Goal: Task Accomplishment & Management: Manage account settings

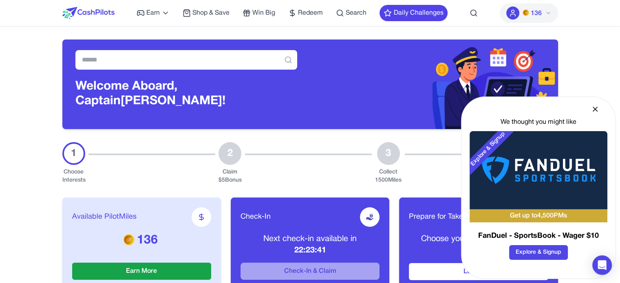
click at [347, 108] on icon at bounding box center [595, 109] width 4 height 4
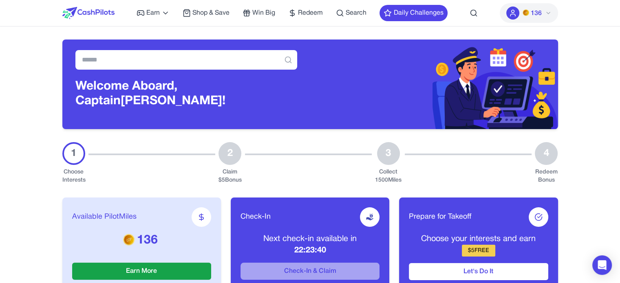
click at [347, 11] on icon at bounding box center [548, 13] width 7 height 7
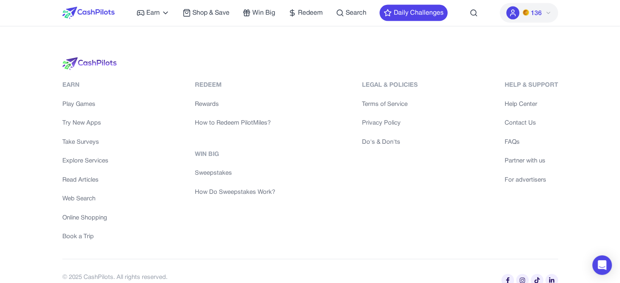
scroll to position [1864, 0]
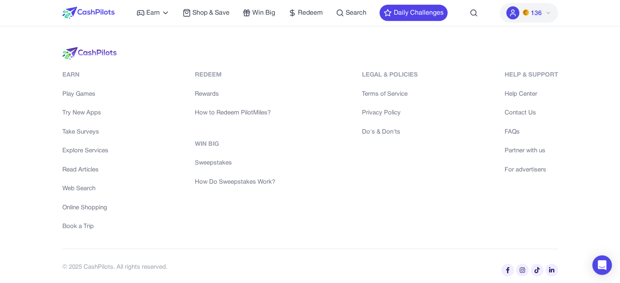
click at [347, 73] on div "Help & Support" at bounding box center [531, 75] width 53 height 9
click at [347, 71] on div "Help & Support" at bounding box center [531, 75] width 53 height 9
click at [347, 71] on div "Legal & Policies" at bounding box center [390, 75] width 56 height 9
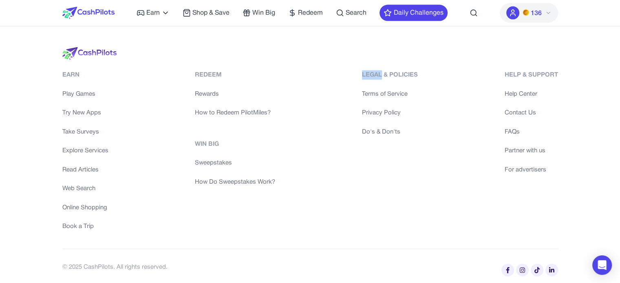
click at [347, 68] on div "Earn Play Games Try New Apps Take Surveys Explore Services Read Articles Web Se…" at bounding box center [310, 166] width 522 height 238
click at [347, 71] on div "Legal & Policies" at bounding box center [390, 75] width 56 height 9
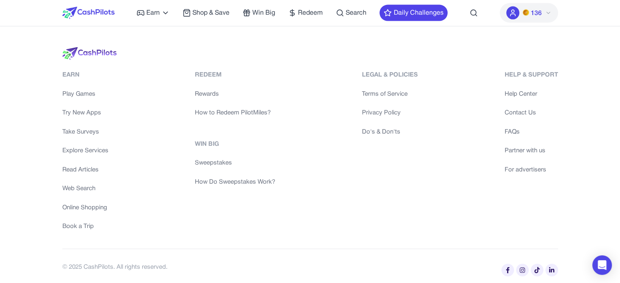
click at [199, 71] on div "Redeem" at bounding box center [235, 75] width 80 height 9
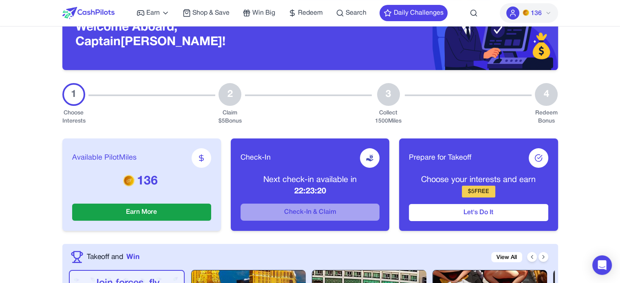
scroll to position [0, 0]
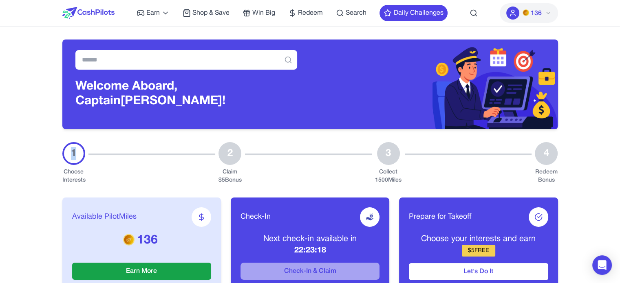
click at [70, 150] on div "1" at bounding box center [73, 153] width 23 height 23
click at [74, 159] on div "1" at bounding box center [73, 153] width 23 height 23
click at [255, 170] on div at bounding box center [308, 163] width 127 height 42
drag, startPoint x: 391, startPoint y: 152, endPoint x: 397, endPoint y: 154, distance: 6.8
click at [347, 154] on div "3" at bounding box center [388, 153] width 23 height 23
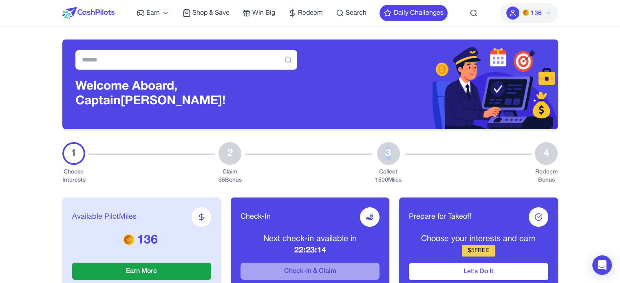
click at [347, 155] on div "3" at bounding box center [388, 153] width 23 height 23
click at [347, 11] on circle at bounding box center [473, 12] width 5 height 5
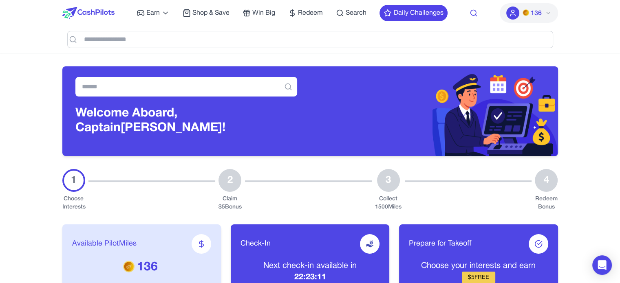
click at [347, 11] on circle at bounding box center [473, 12] width 5 height 5
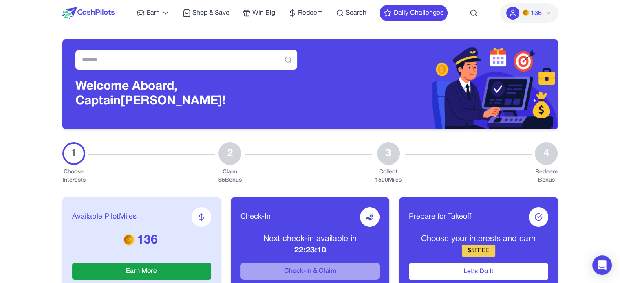
click at [347, 12] on circle at bounding box center [512, 11] width 3 height 3
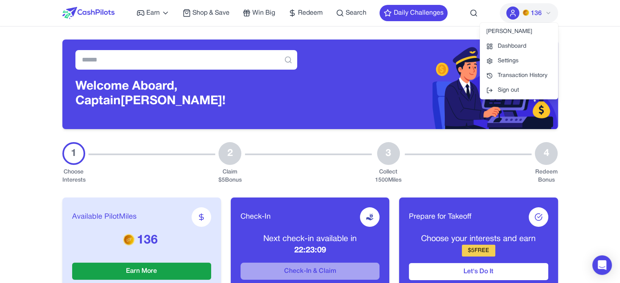
click at [347, 12] on icon at bounding box center [513, 13] width 8 height 8
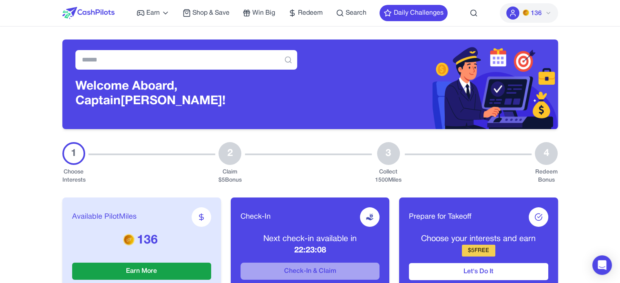
click at [347, 10] on div "Earn Play Games Enjoy fun games and earn Try New App Test new app for rewards T…" at bounding box center [310, 13] width 496 height 26
drag, startPoint x: 557, startPoint y: 157, endPoint x: 539, endPoint y: 151, distance: 19.0
click at [347, 151] on div "4" at bounding box center [546, 153] width 23 height 23
click at [347, 155] on div "4" at bounding box center [546, 153] width 23 height 23
drag, startPoint x: 553, startPoint y: 156, endPoint x: 541, endPoint y: 155, distance: 11.9
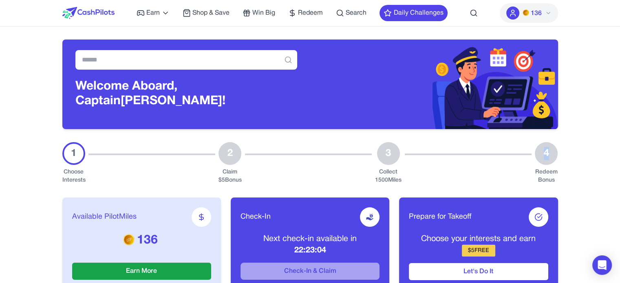
click at [347, 155] on div "4" at bounding box center [546, 153] width 23 height 23
click at [347, 161] on div "4" at bounding box center [546, 153] width 23 height 23
drag, startPoint x: 398, startPoint y: 153, endPoint x: 383, endPoint y: 153, distance: 14.7
click at [347, 153] on div "3" at bounding box center [388, 153] width 23 height 23
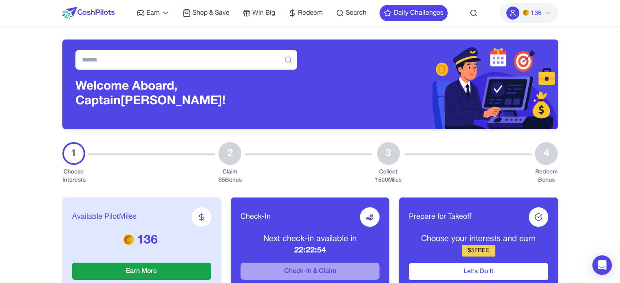
click at [347, 10] on icon at bounding box center [548, 13] width 7 height 7
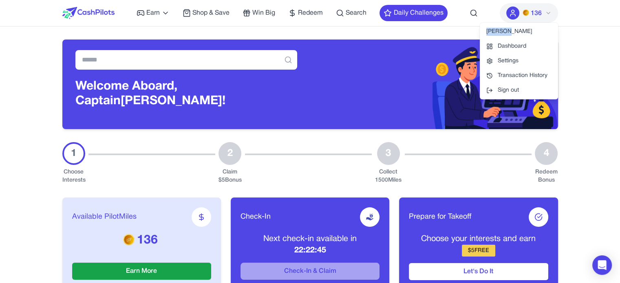
drag, startPoint x: 509, startPoint y: 31, endPoint x: 483, endPoint y: 27, distance: 26.8
click at [347, 27] on div "danidwek" at bounding box center [519, 31] width 78 height 15
click at [347, 35] on div "danidwek" at bounding box center [519, 31] width 78 height 15
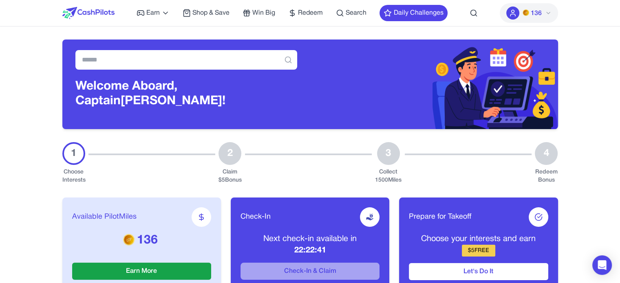
click at [347, 13] on span "136" at bounding box center [532, 13] width 19 height 10
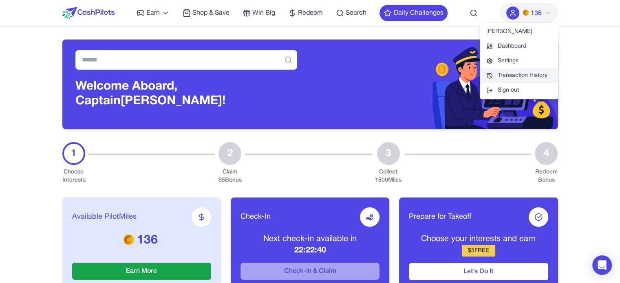
click at [347, 78] on link "Transaction History" at bounding box center [519, 76] width 78 height 15
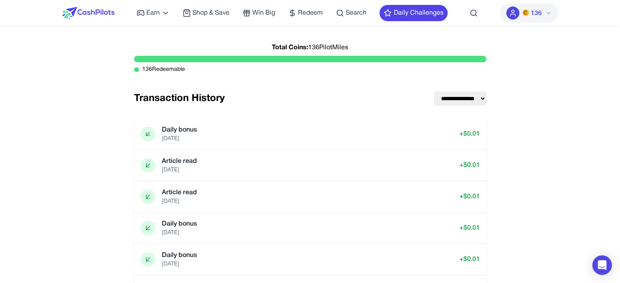
click at [347, 97] on select "**********" at bounding box center [460, 99] width 52 height 14
click at [347, 98] on select "**********" at bounding box center [460, 99] width 52 height 14
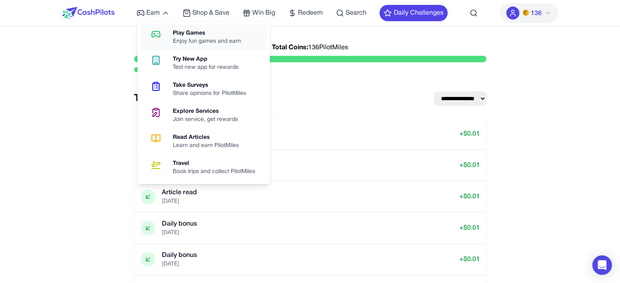
click at [172, 29] on link "Play Games Enjoy fun games and earn" at bounding box center [204, 37] width 126 height 26
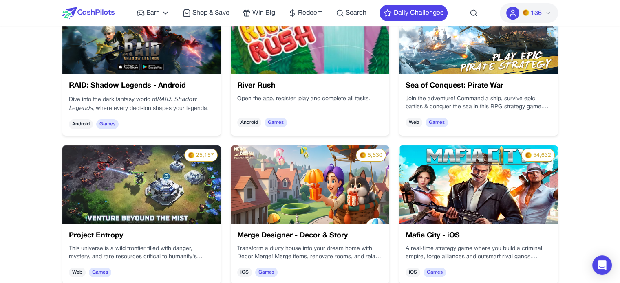
scroll to position [163, 0]
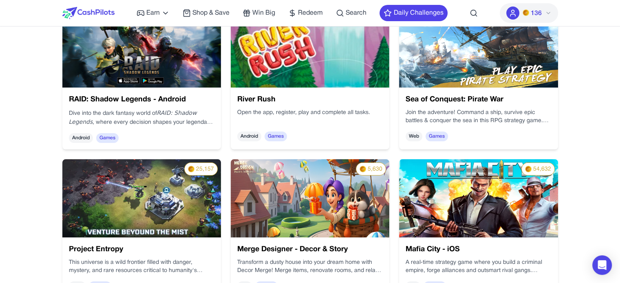
click at [293, 190] on img at bounding box center [310, 198] width 159 height 78
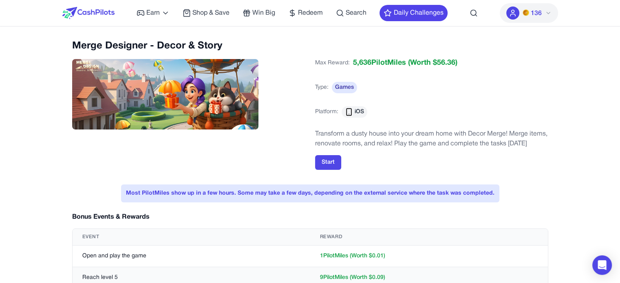
click at [95, 13] on img at bounding box center [88, 13] width 52 height 12
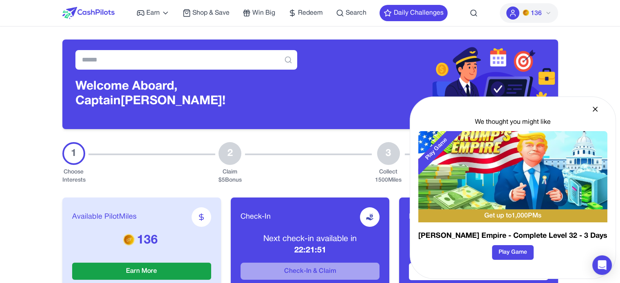
click at [347, 121] on div "We thought you might like" at bounding box center [512, 122] width 189 height 10
click at [347, 122] on div "We thought you might like" at bounding box center [512, 122] width 189 height 10
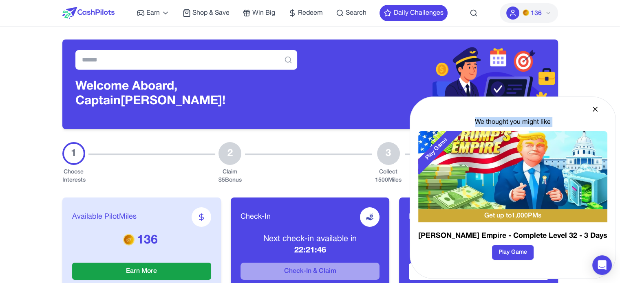
click at [347, 125] on div "We thought you might like" at bounding box center [512, 122] width 189 height 10
click at [347, 234] on h3 "Trump's Empire - Complete Level 32 - 3 Days" at bounding box center [512, 236] width 189 height 11
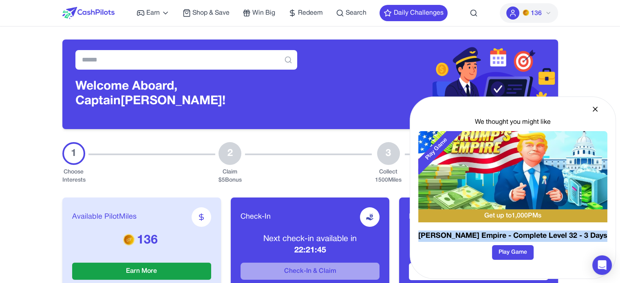
click at [347, 234] on h3 "Trump's Empire - Complete Level 32 - 3 Days" at bounding box center [512, 236] width 189 height 11
click at [347, 233] on h3 "Trump's Empire - Complete Level 32 - 3 Days" at bounding box center [512, 236] width 189 height 11
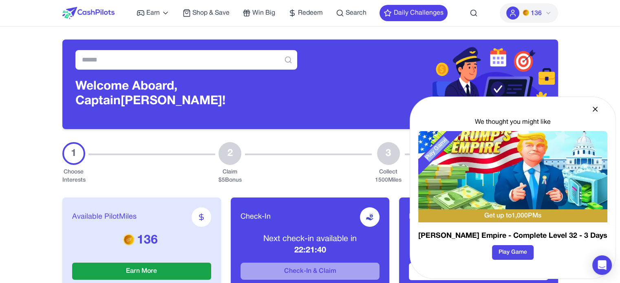
drag, startPoint x: 483, startPoint y: 140, endPoint x: 457, endPoint y: 161, distance: 33.4
click at [347, 161] on div "Play Game" at bounding box center [436, 149] width 51 height 51
click at [347, 151] on div "Play Game" at bounding box center [436, 149] width 51 height 51
click at [347, 146] on div "Play Game" at bounding box center [436, 149] width 51 height 51
click at [347, 108] on icon at bounding box center [595, 109] width 8 height 8
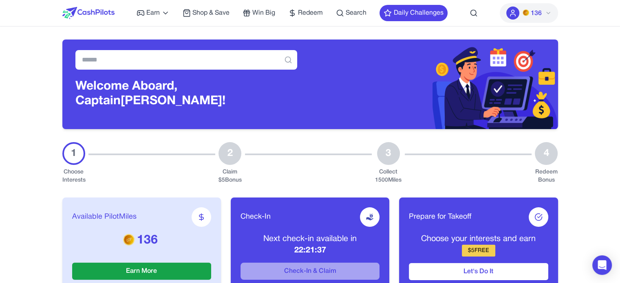
click at [347, 13] on button "136" at bounding box center [529, 13] width 58 height 20
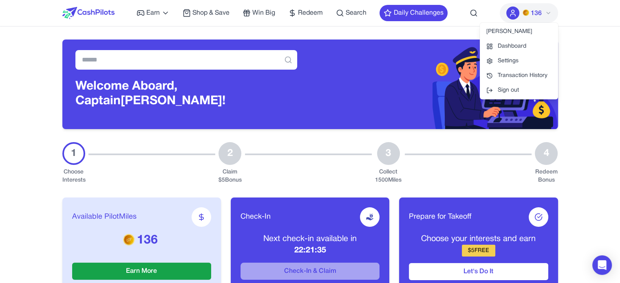
click at [347, 9] on button "136" at bounding box center [529, 13] width 58 height 20
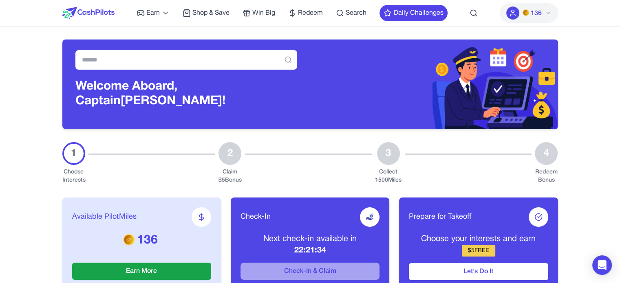
click at [347, 9] on button "Daily Challenges" at bounding box center [414, 13] width 68 height 16
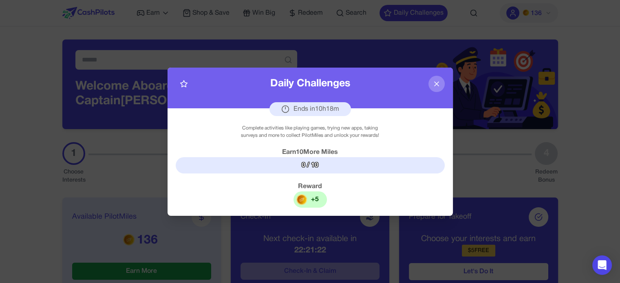
click at [347, 82] on icon at bounding box center [437, 84] width 8 height 8
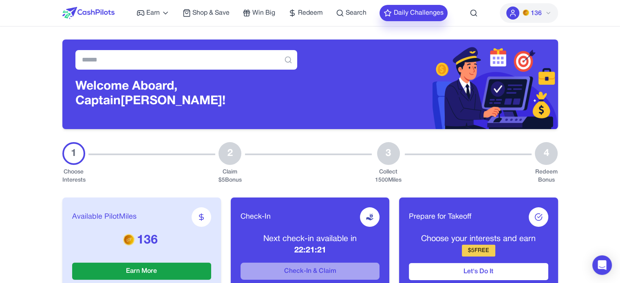
click at [347, 6] on button "Daily Challenges" at bounding box center [414, 13] width 68 height 16
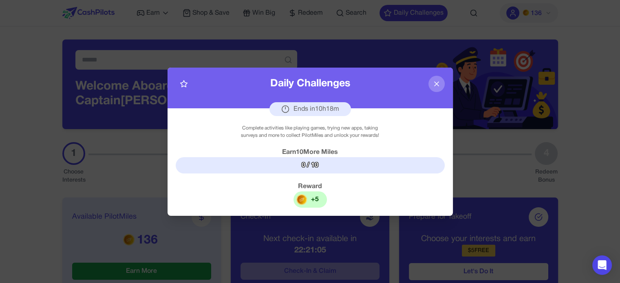
click at [347, 75] on div "Daily Challenges Ends in 10 h 18 m" at bounding box center [311, 88] width 286 height 41
click at [347, 7] on div at bounding box center [310, 141] width 620 height 283
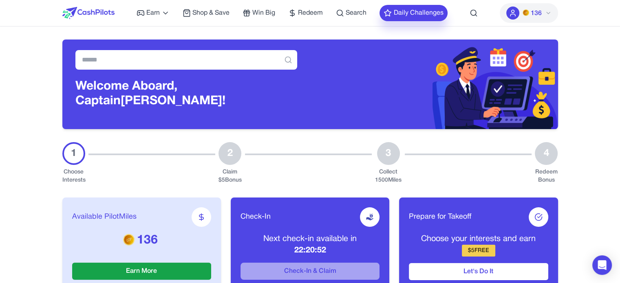
click at [347, 13] on button "Daily Challenges" at bounding box center [414, 13] width 68 height 16
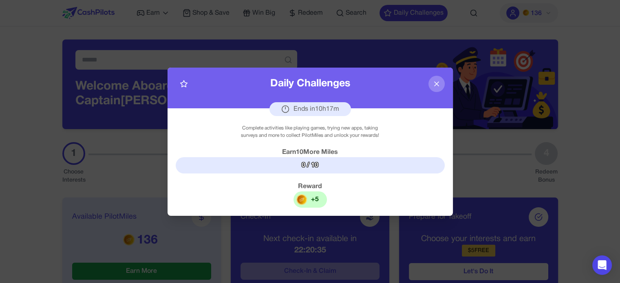
click at [347, 78] on button at bounding box center [437, 84] width 16 height 16
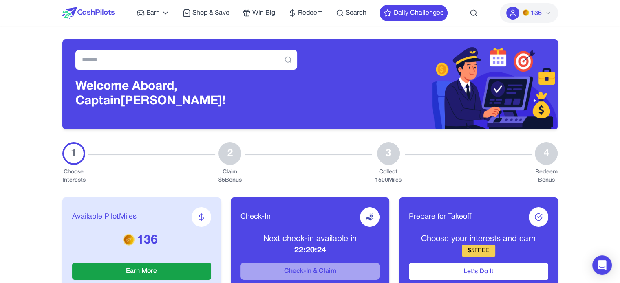
click at [347, 13] on button "136" at bounding box center [529, 13] width 58 height 20
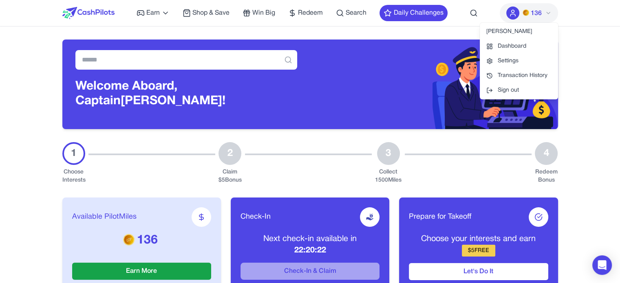
click at [347, 60] on link "Settings" at bounding box center [519, 61] width 78 height 15
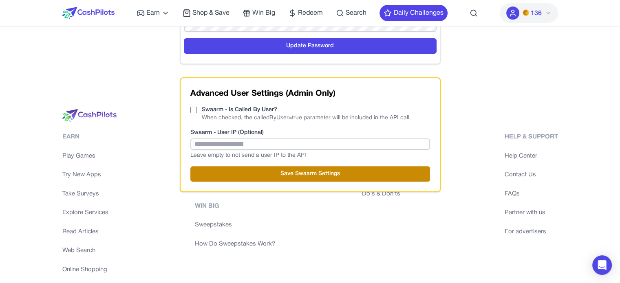
scroll to position [286, 0]
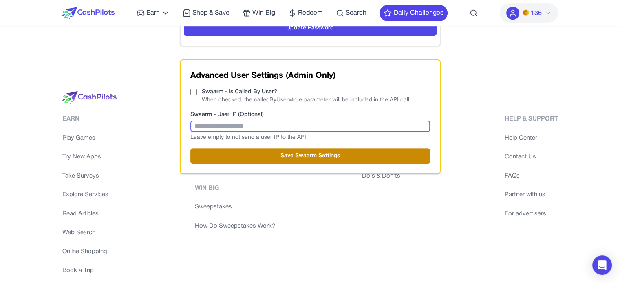
click at [274, 122] on input "text" at bounding box center [310, 126] width 240 height 11
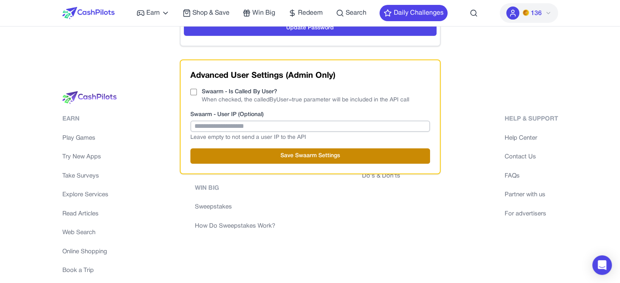
click at [347, 144] on div "Earn Play Games Try New Apps Take Surveys Explore Services Read Articles Web Se…" at bounding box center [310, 199] width 496 height 169
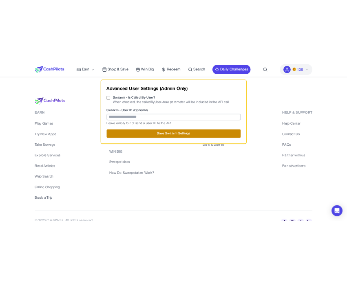
scroll to position [290, 0]
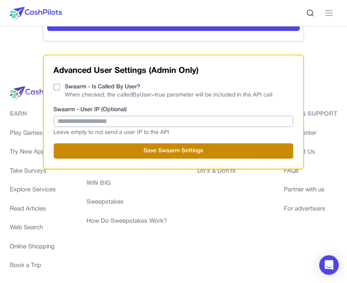
click at [29, 11] on img at bounding box center [36, 13] width 52 height 12
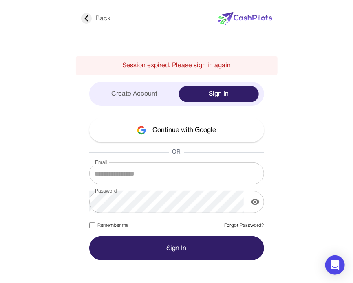
type input "**********"
click at [102, 222] on label "Remember me" at bounding box center [109, 225] width 40 height 7
